Goal: Book appointment/travel/reservation

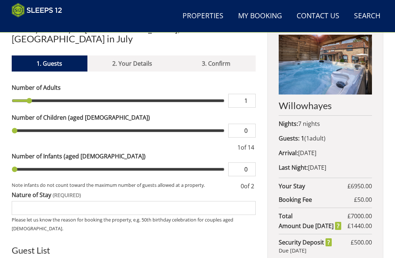
scroll to position [252, 0]
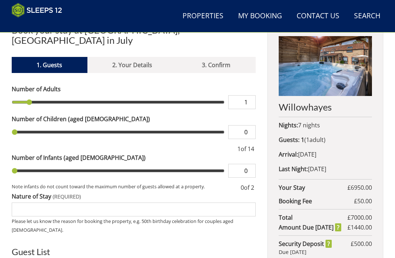
type input "10"
click at [156, 96] on input "range" at bounding box center [118, 103] width 213 height 14
type input "10"
click at [156, 95] on input "range" at bounding box center [118, 102] width 213 height 14
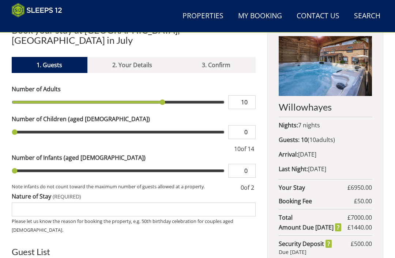
type input "9"
type input "8"
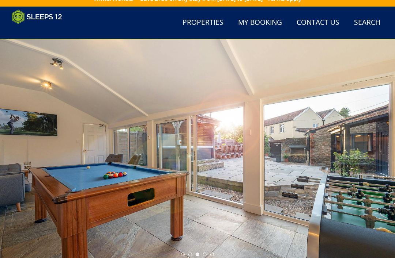
scroll to position [0, 0]
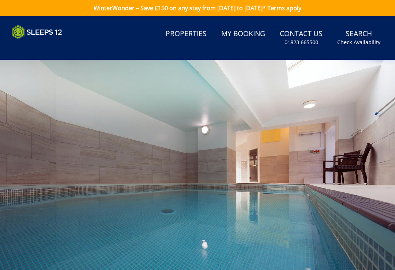
click at [198, 36] on link "Properties" at bounding box center [186, 34] width 47 height 16
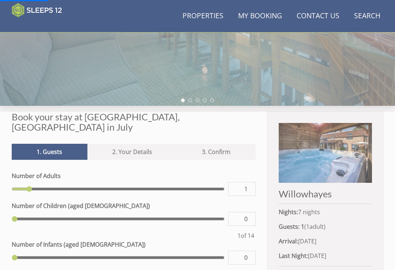
scroll to position [215, 0]
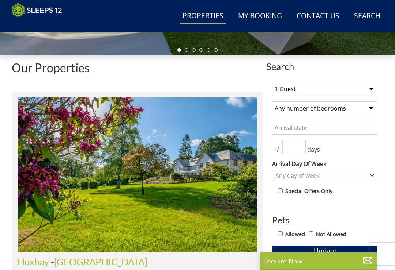
scroll to position [178, 0]
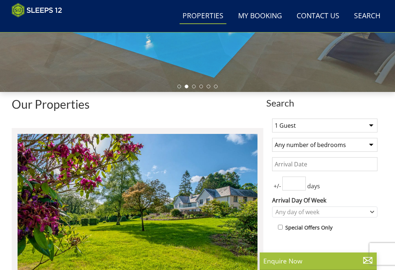
click at [296, 127] on select "1 Guest 2 Guests 3 Guests 4 Guests 5 Guests 6 Guests 7 Guests 8 Guests 9 Guests…" at bounding box center [324, 126] width 105 height 14
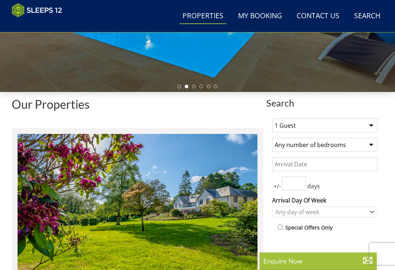
select select "8"
click at [365, 144] on select "Any number of bedrooms 4 Bedrooms 5 Bedrooms 6 Bedrooms 7 Bedrooms 8 Bedrooms 9…" at bounding box center [324, 145] width 105 height 14
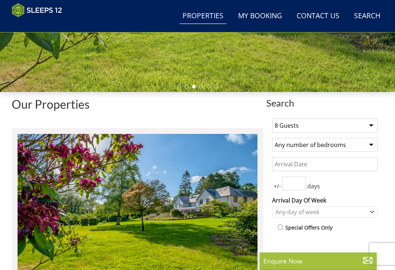
select select "4"
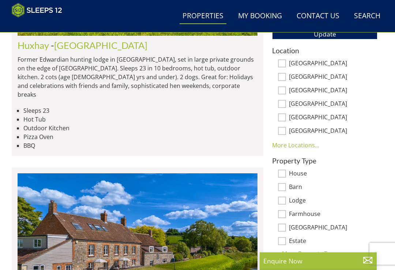
scroll to position [432, 0]
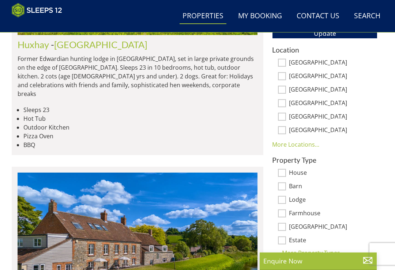
click at [282, 61] on input "Somerset" at bounding box center [282, 63] width 8 height 8
checkbox input "true"
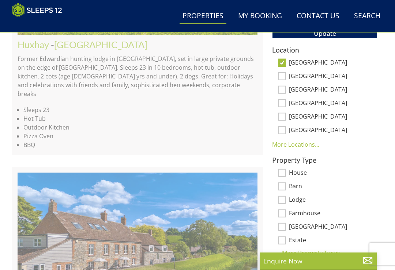
click at [282, 266] on p "Enquire Now" at bounding box center [318, 262] width 110 height 10
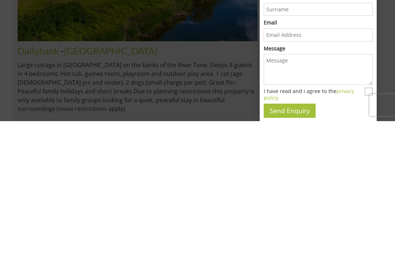
scroll to position [686, 0]
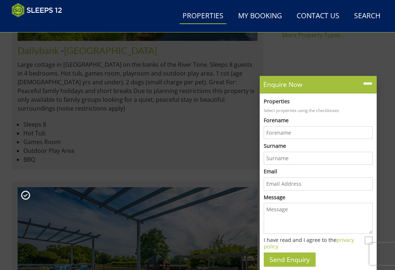
click at [366, 89] on icon at bounding box center [367, 84] width 11 height 11
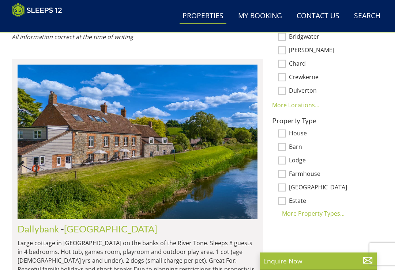
scroll to position [482, 0]
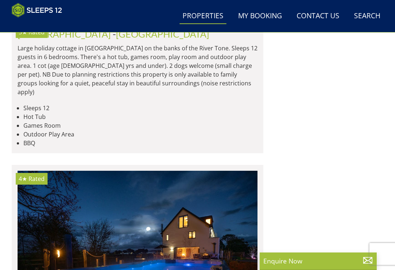
scroll to position [1271, 0]
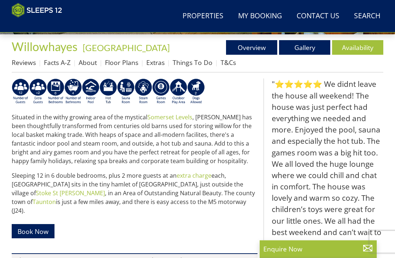
scroll to position [235, 0]
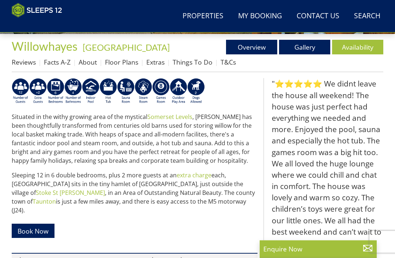
click at [124, 67] on link "Floor Plans" at bounding box center [121, 62] width 33 height 9
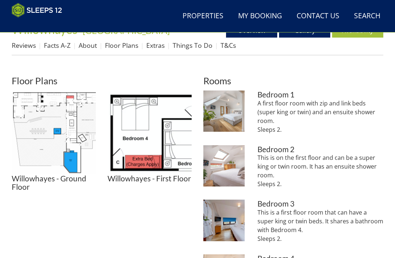
scroll to position [254, 0]
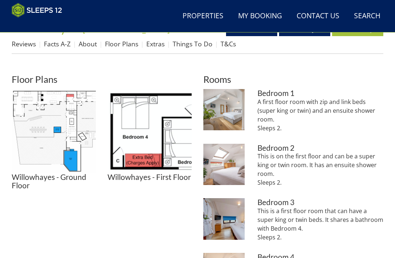
click at [63, 130] on img at bounding box center [54, 131] width 84 height 84
click at [168, 135] on img at bounding box center [149, 131] width 84 height 84
click at [45, 133] on img at bounding box center [54, 131] width 84 height 84
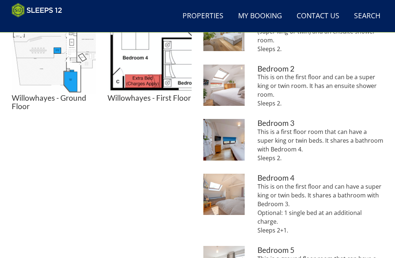
scroll to position [333, 0]
